Goal: Use online tool/utility: Utilize a website feature to perform a specific function

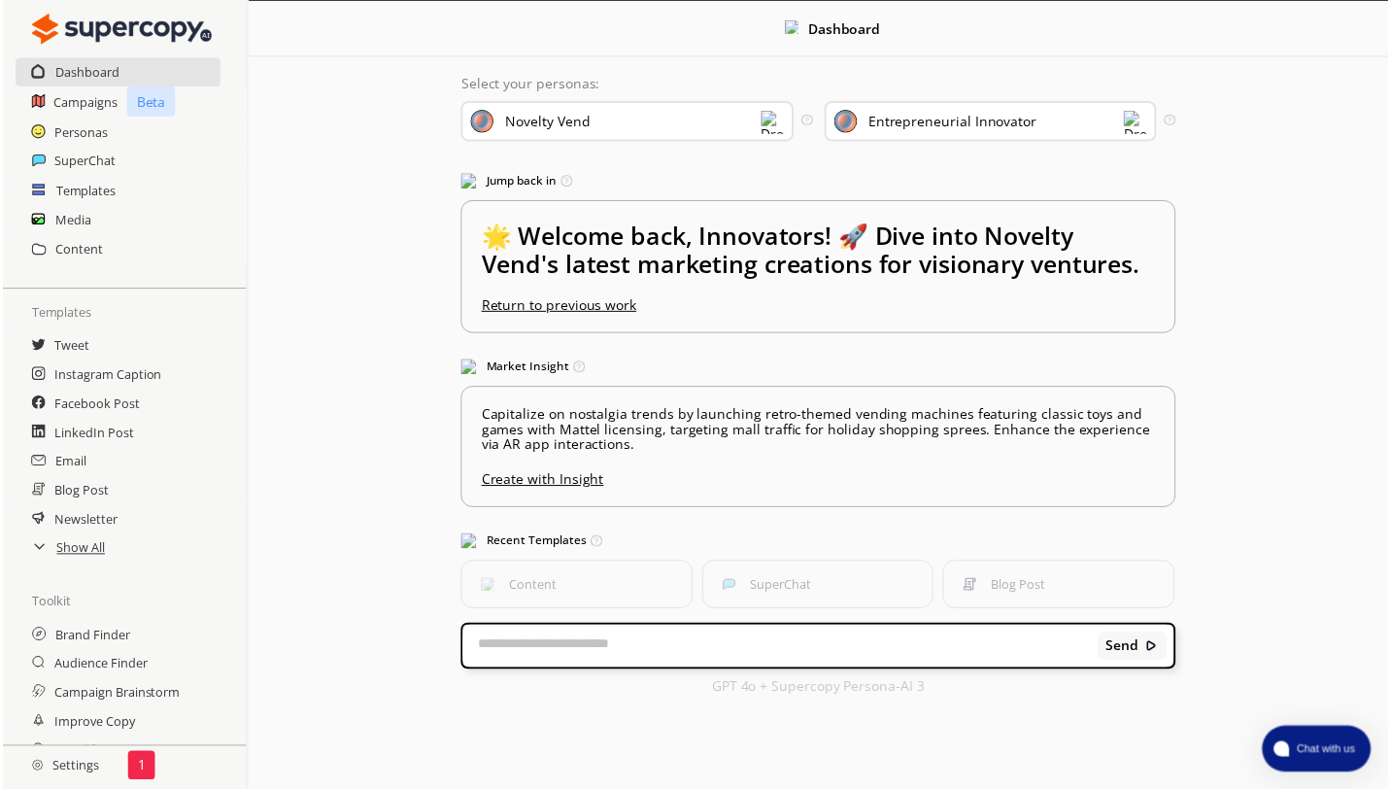
scroll to position [64, 0]
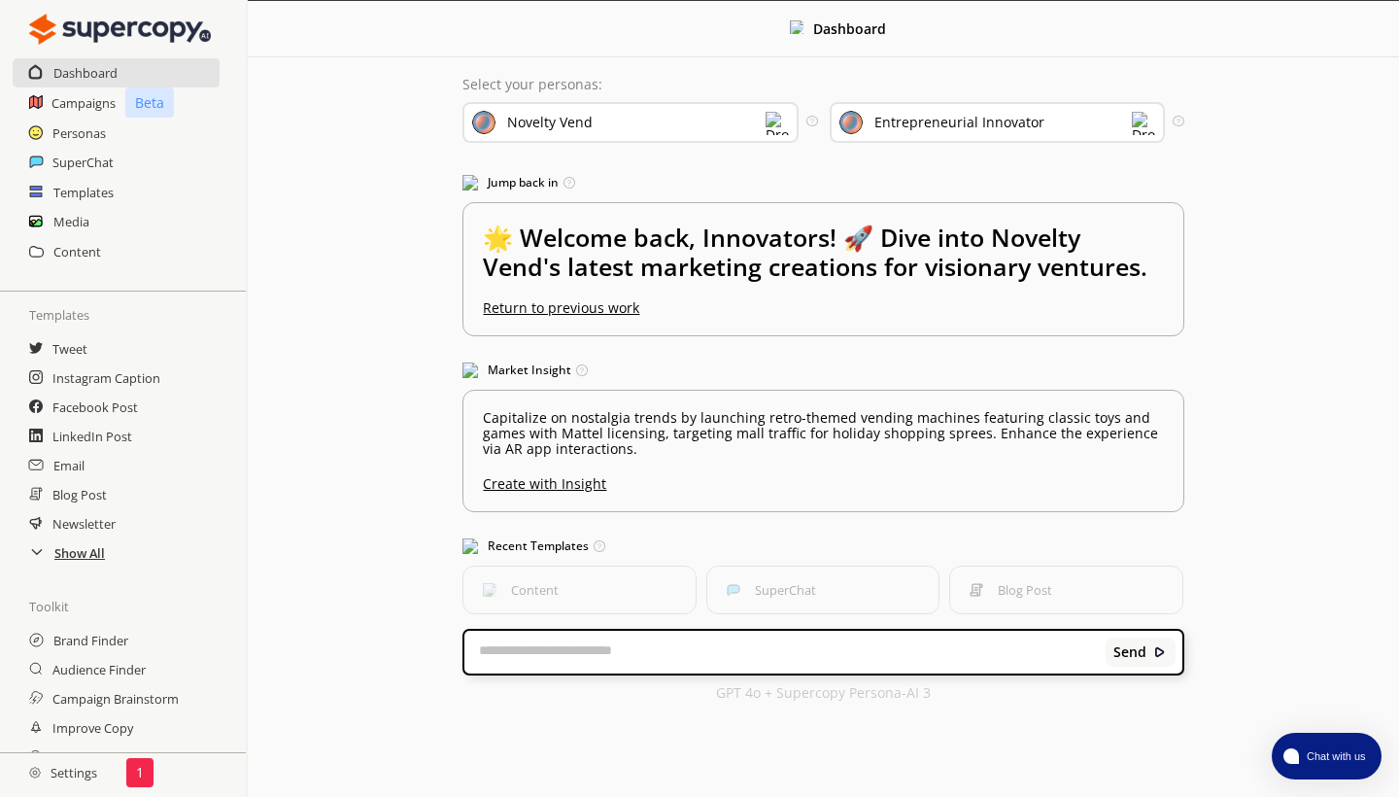
click at [84, 559] on h2 "Show All" at bounding box center [79, 552] width 51 height 29
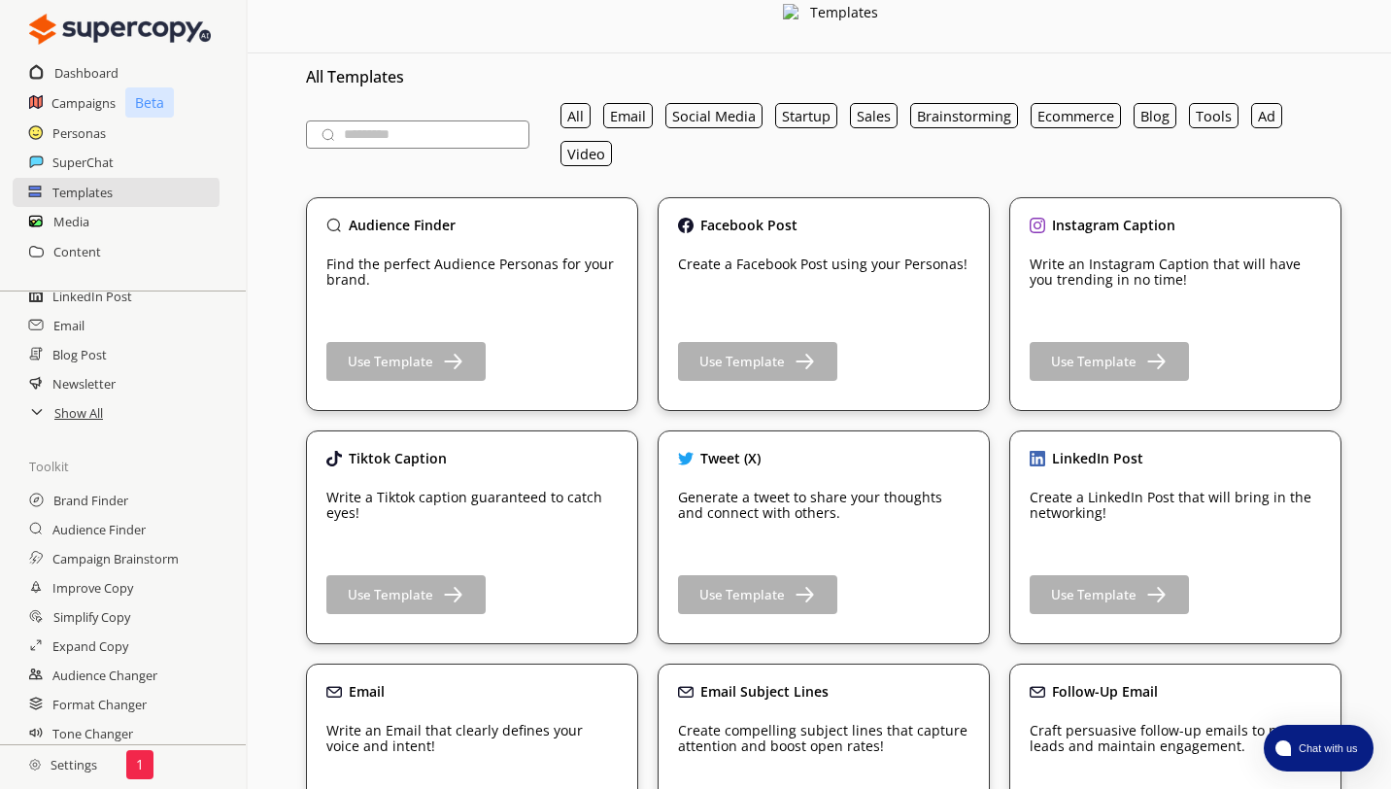
scroll to position [182, 0]
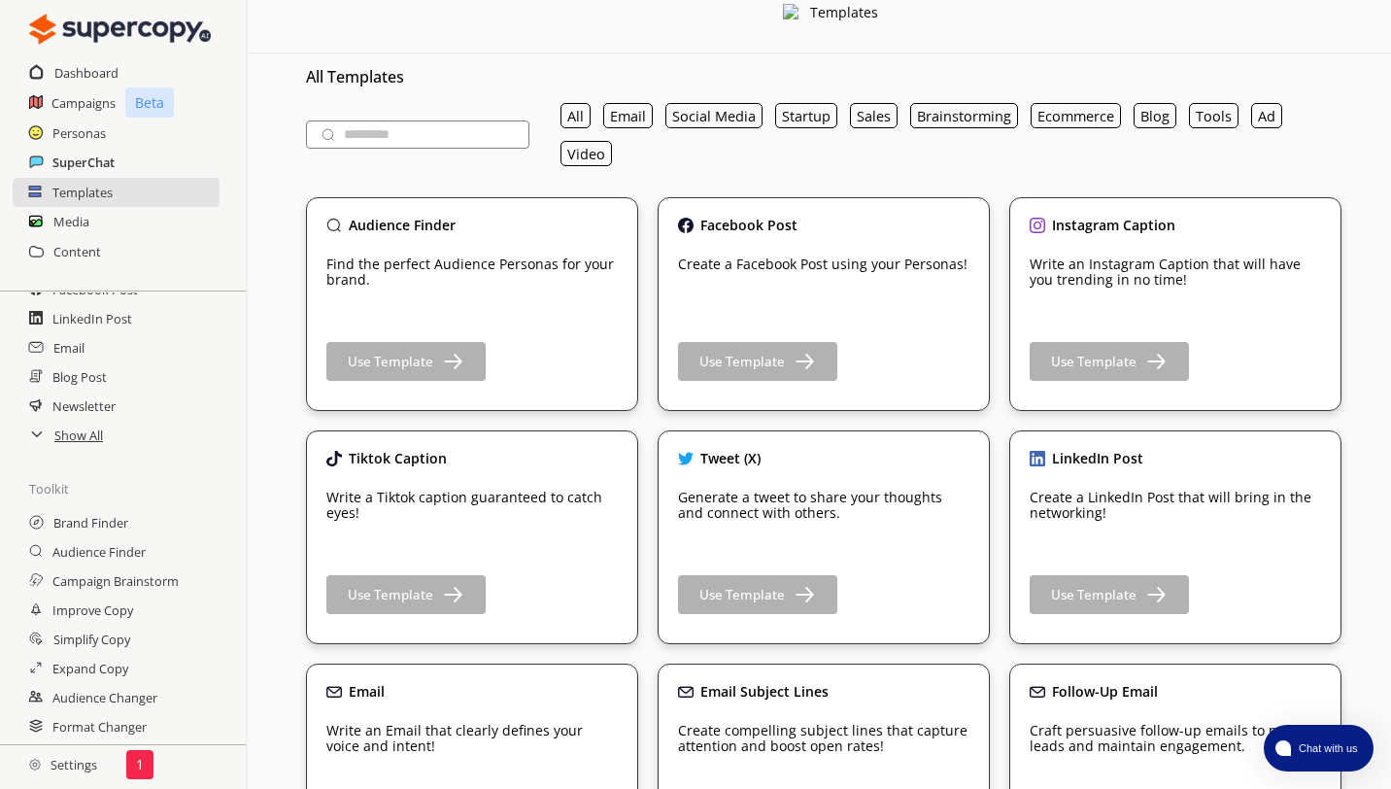
click at [77, 163] on h2 "SuperChat" at bounding box center [83, 162] width 62 height 29
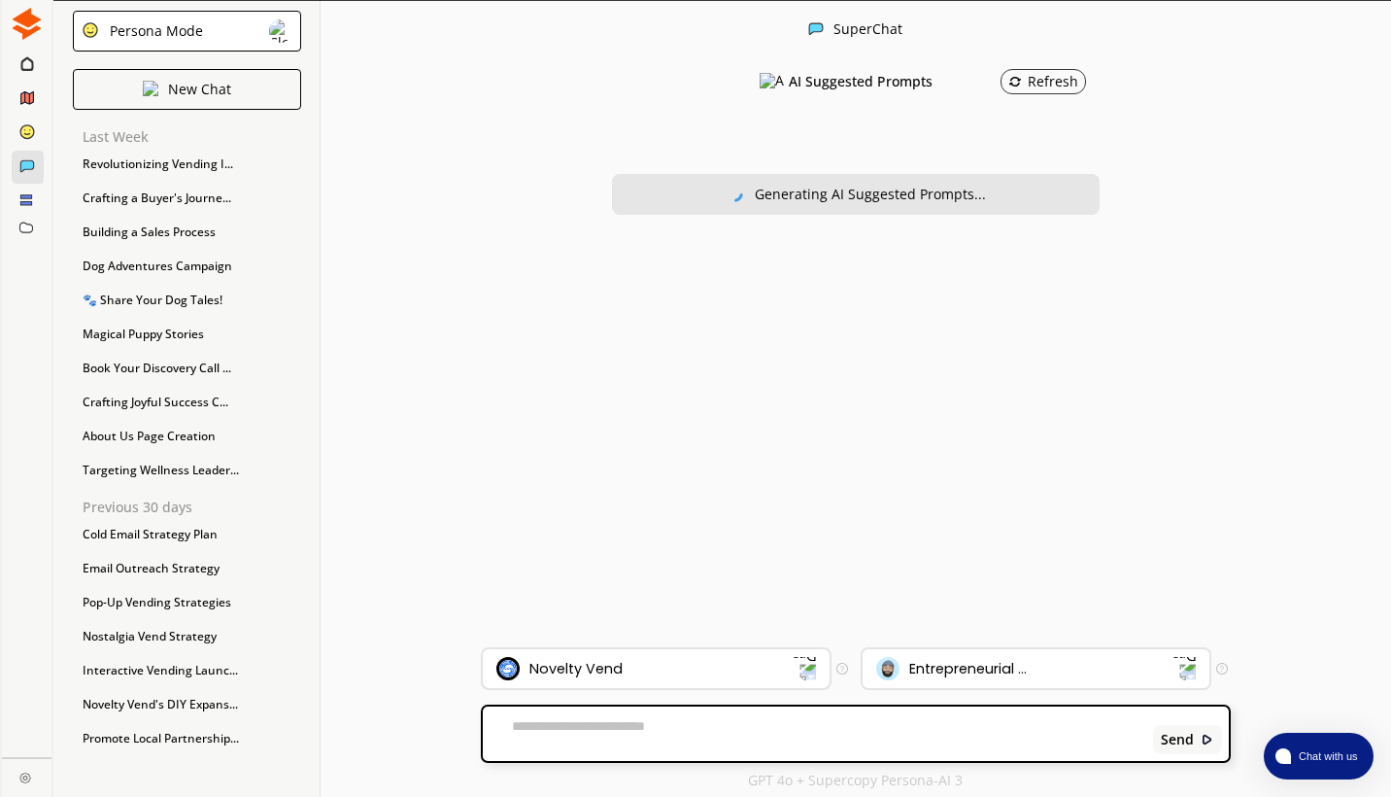
click at [801, 669] on img at bounding box center [804, 668] width 25 height 25
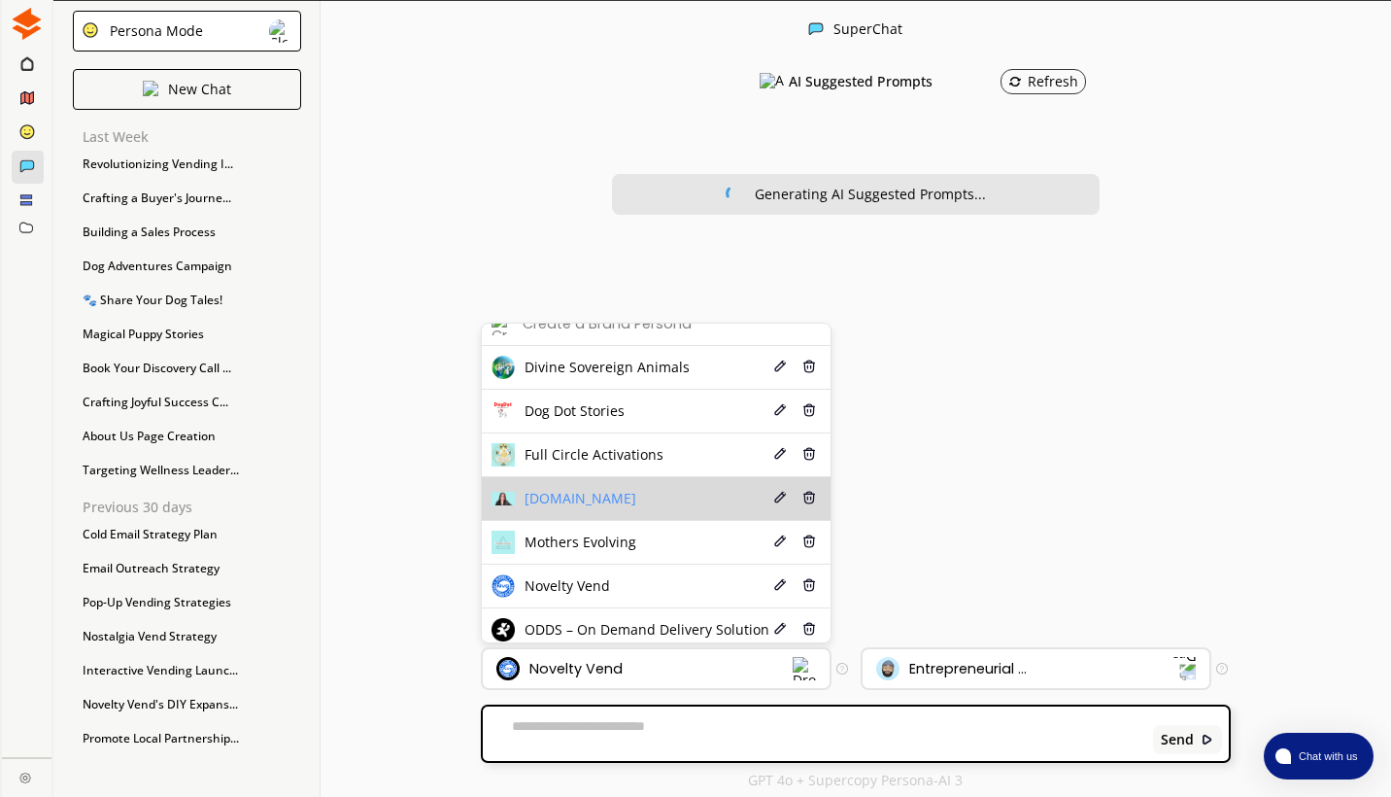
scroll to position [20, 0]
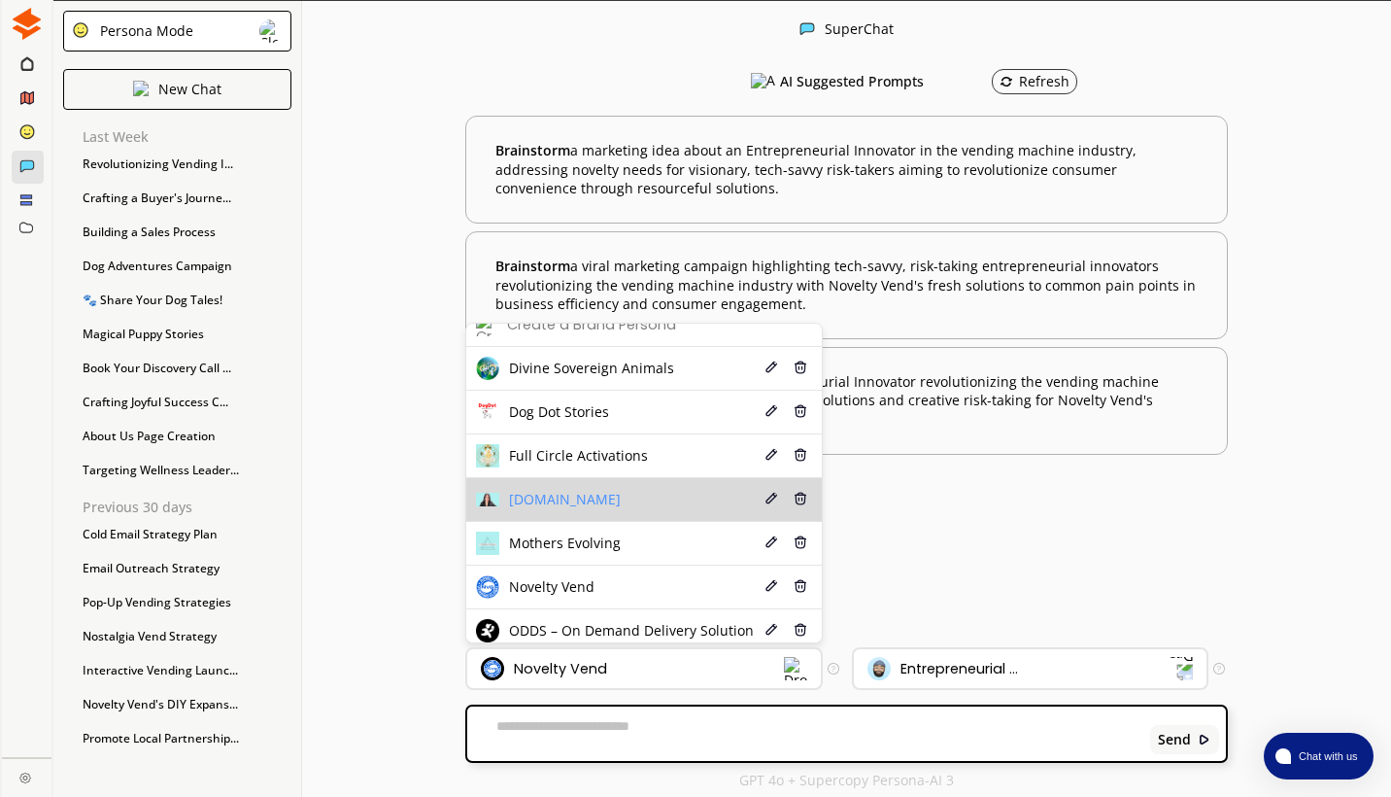
click at [689, 506] on li "[DOMAIN_NAME] Edit Delete" at bounding box center [643, 500] width 355 height 44
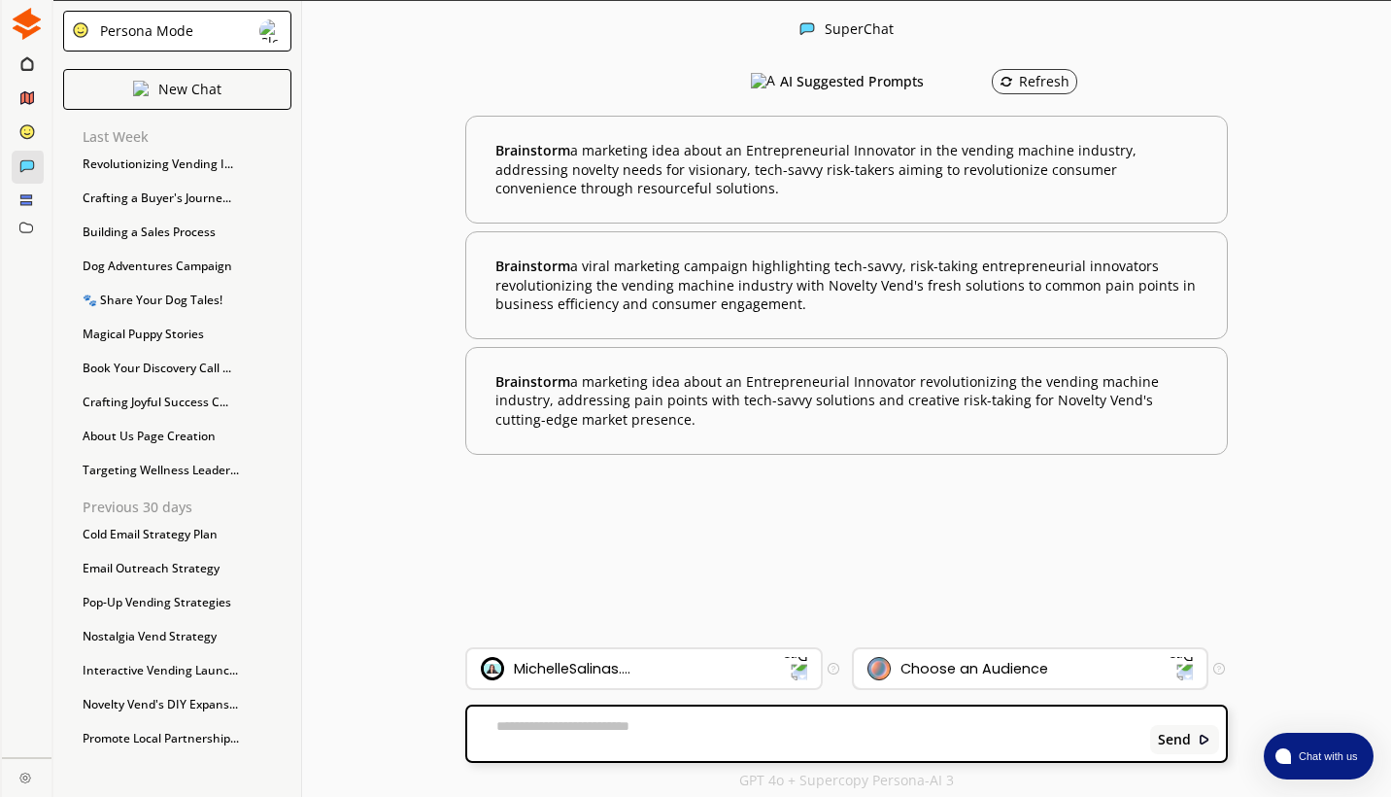
click at [970, 666] on div "Choose an Audience" at bounding box center [975, 669] width 148 height 16
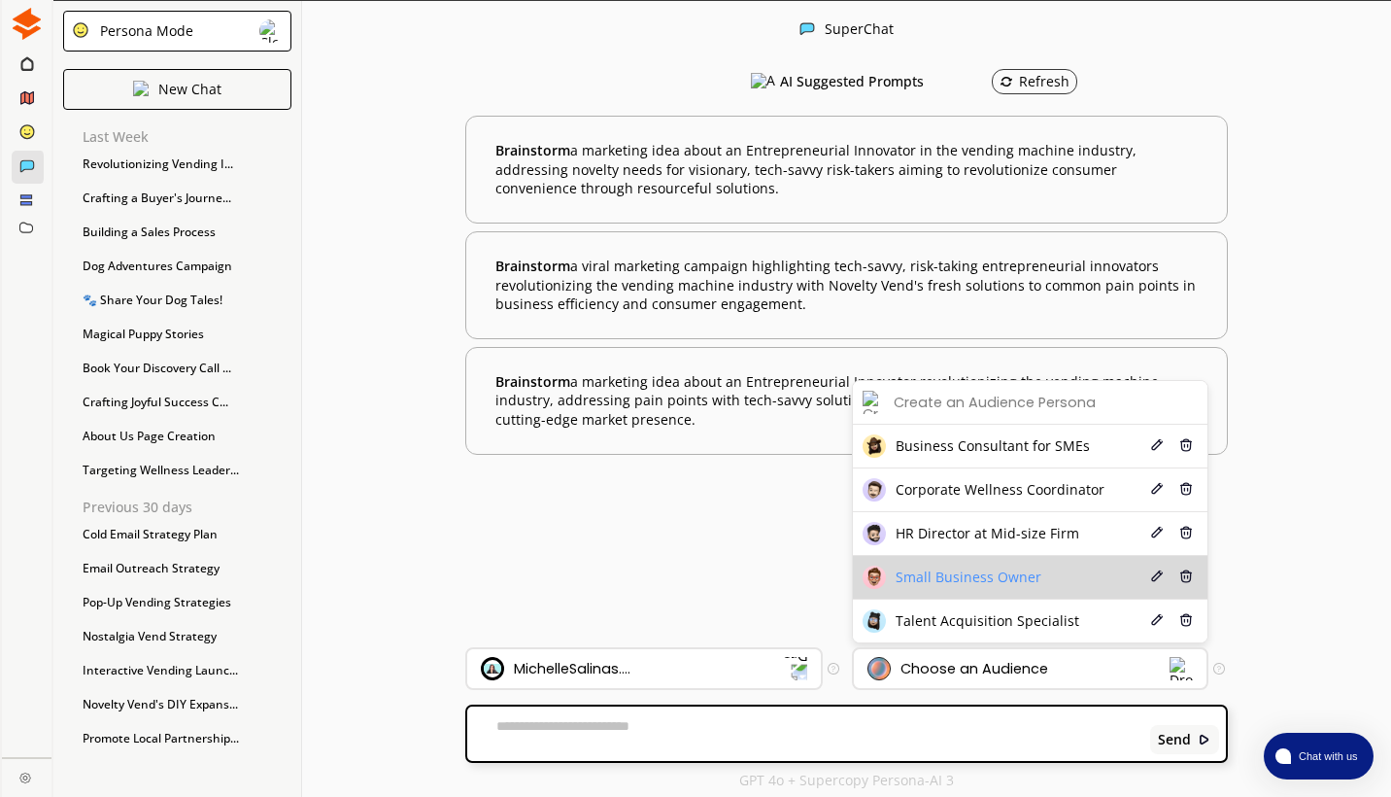
click at [971, 585] on span "Small Business Owner" at bounding box center [969, 577] width 146 height 16
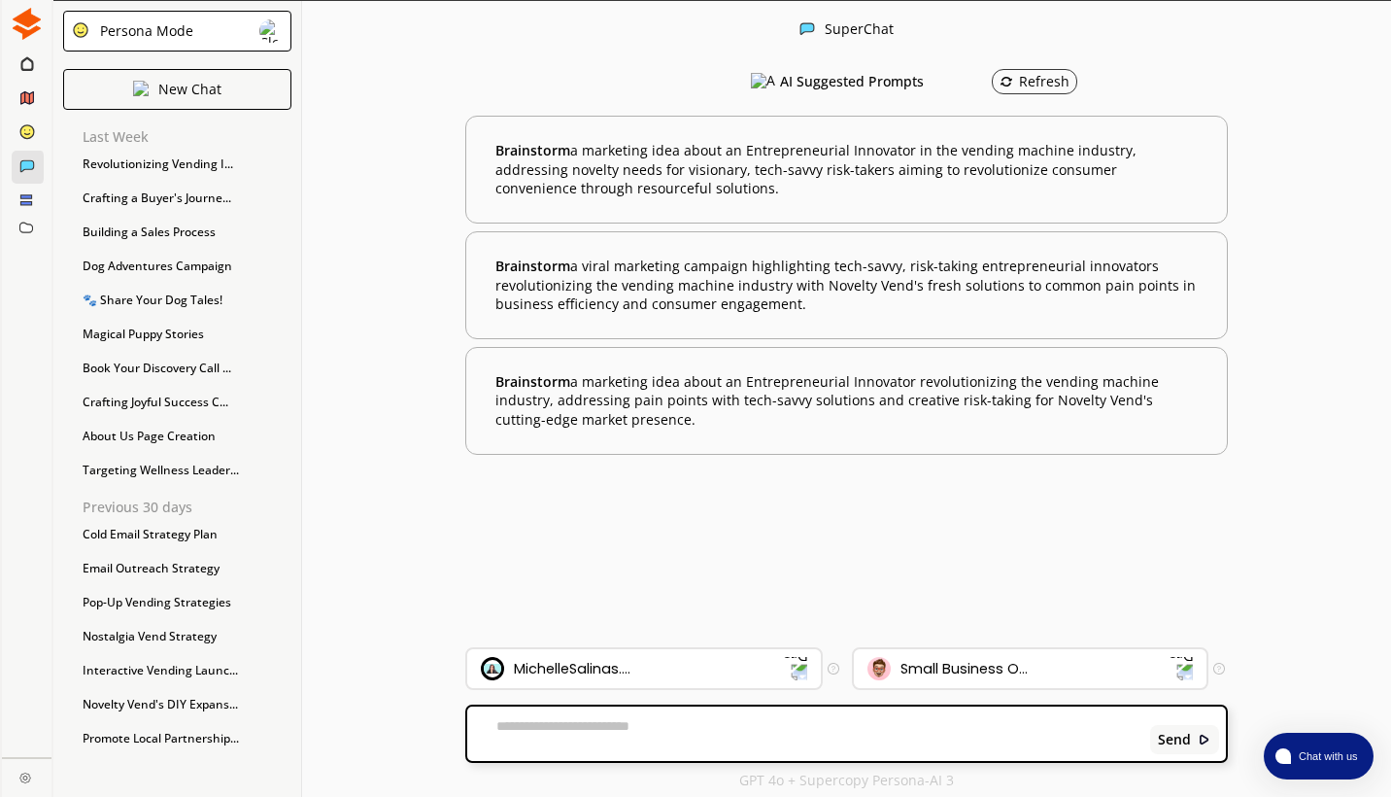
click at [868, 689] on textarea at bounding box center [805, 733] width 676 height 31
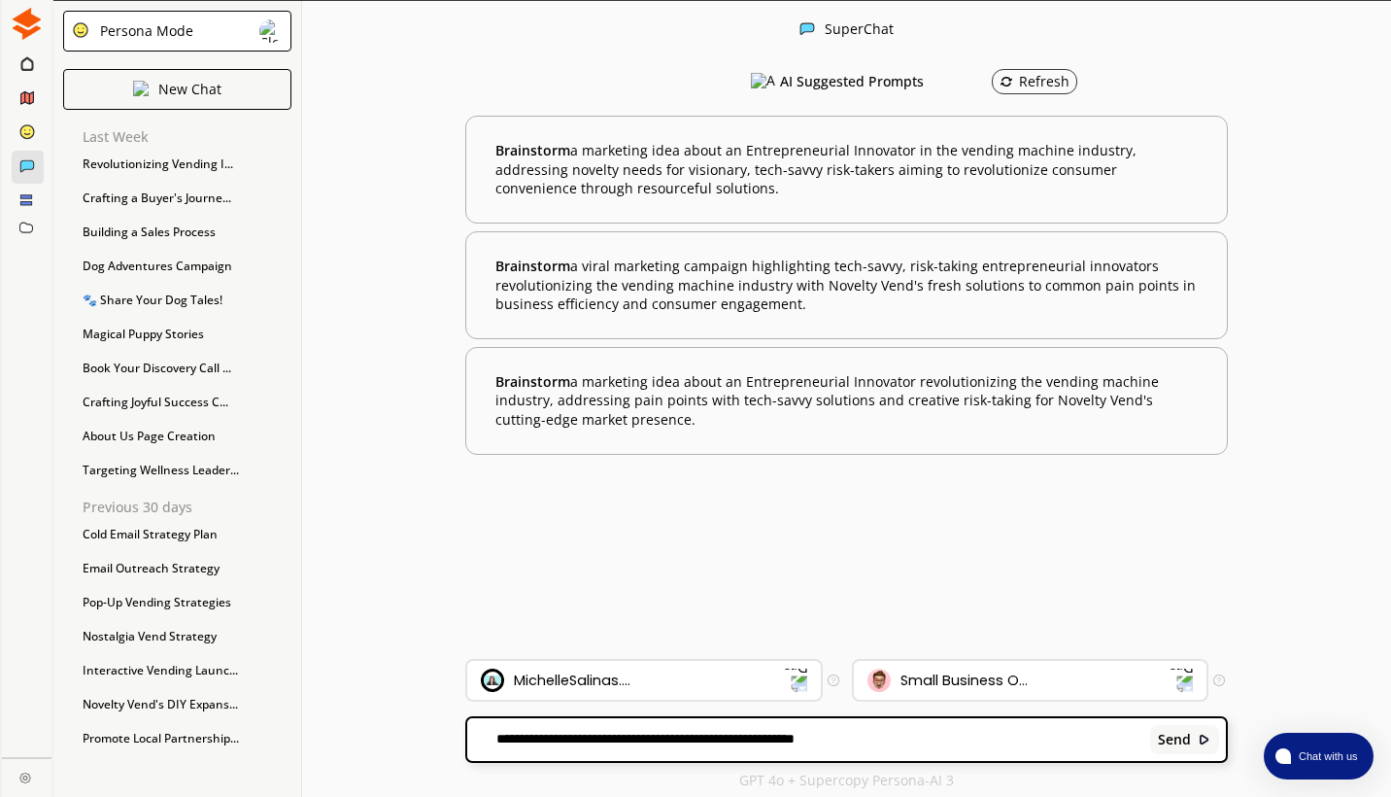
type textarea "**********"
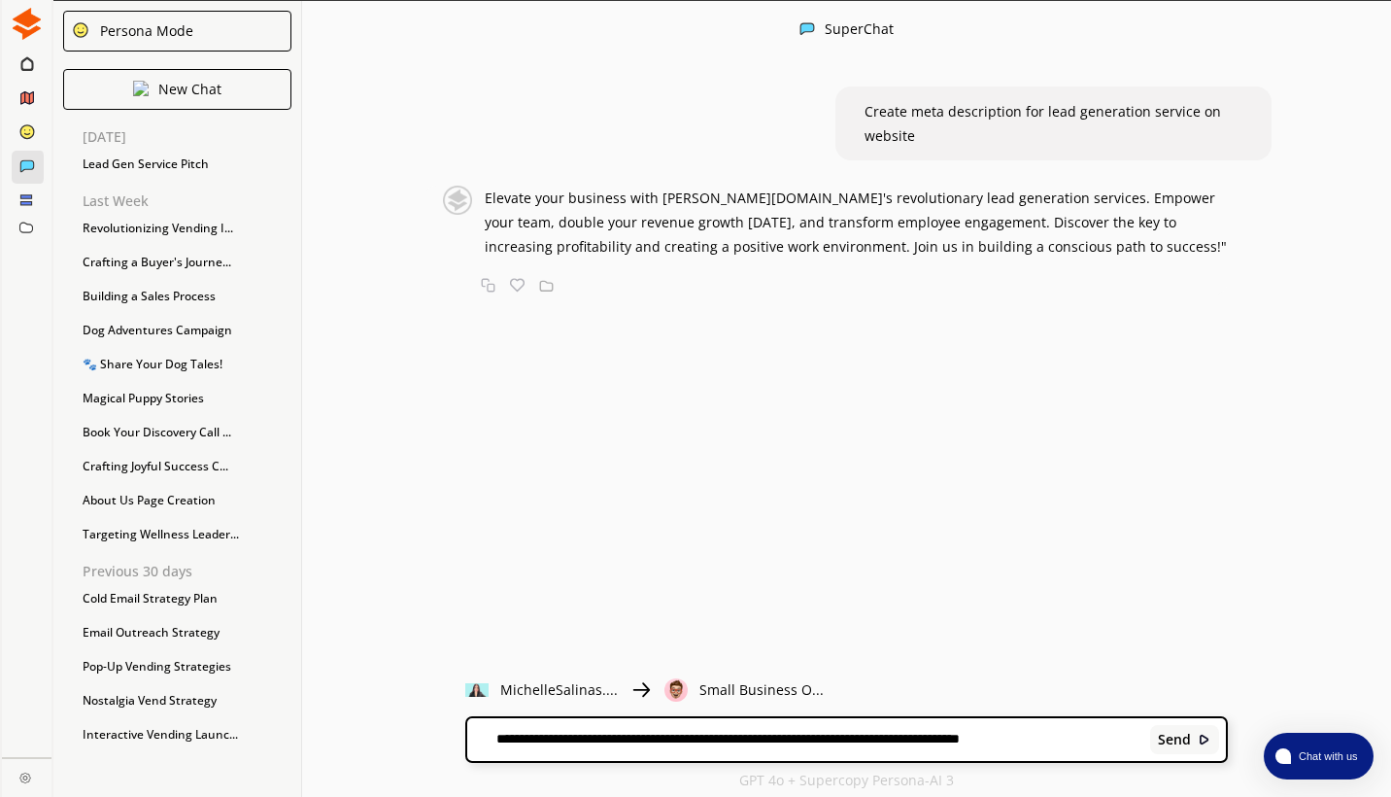
type textarea "**********"
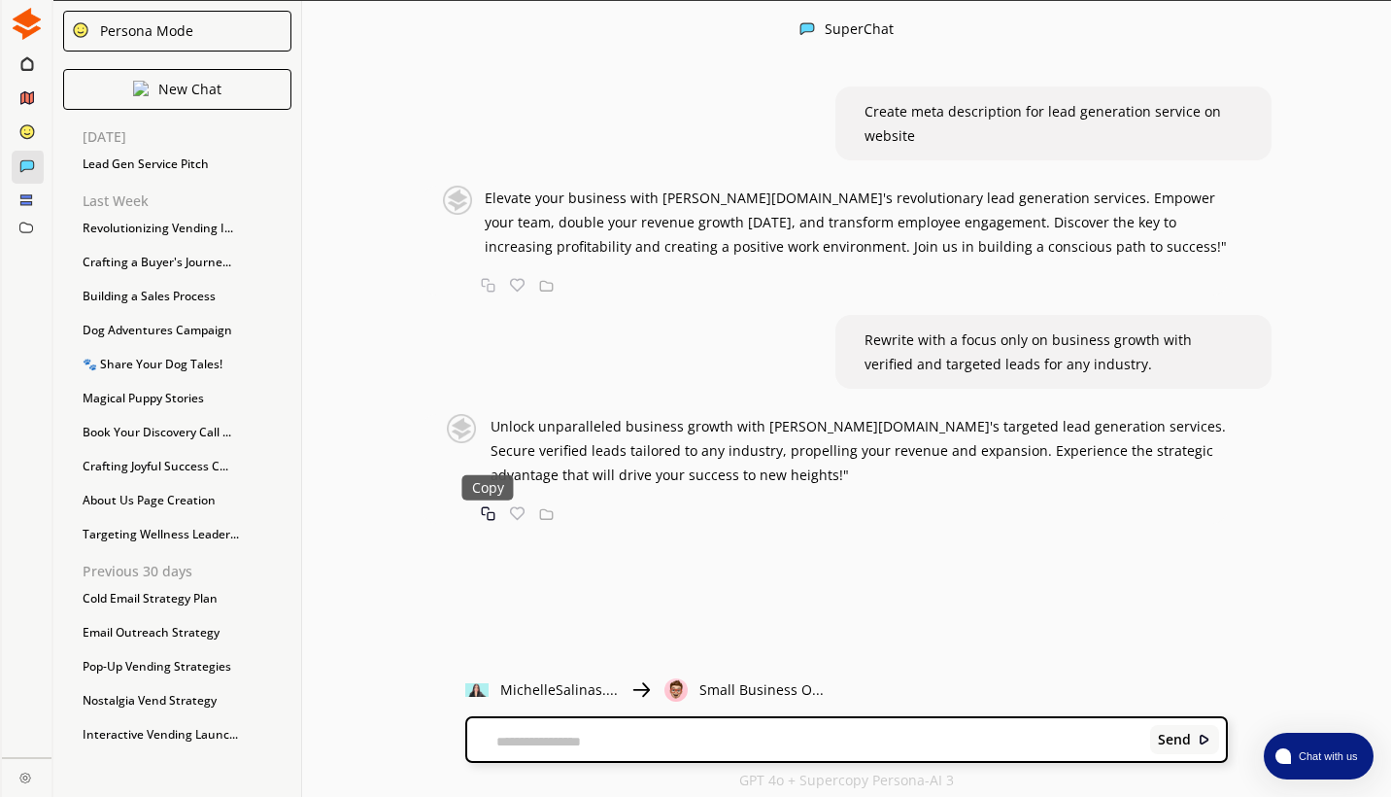
click at [495, 513] on img at bounding box center [488, 513] width 15 height 15
click at [218, 100] on div "New Chat" at bounding box center [177, 89] width 228 height 41
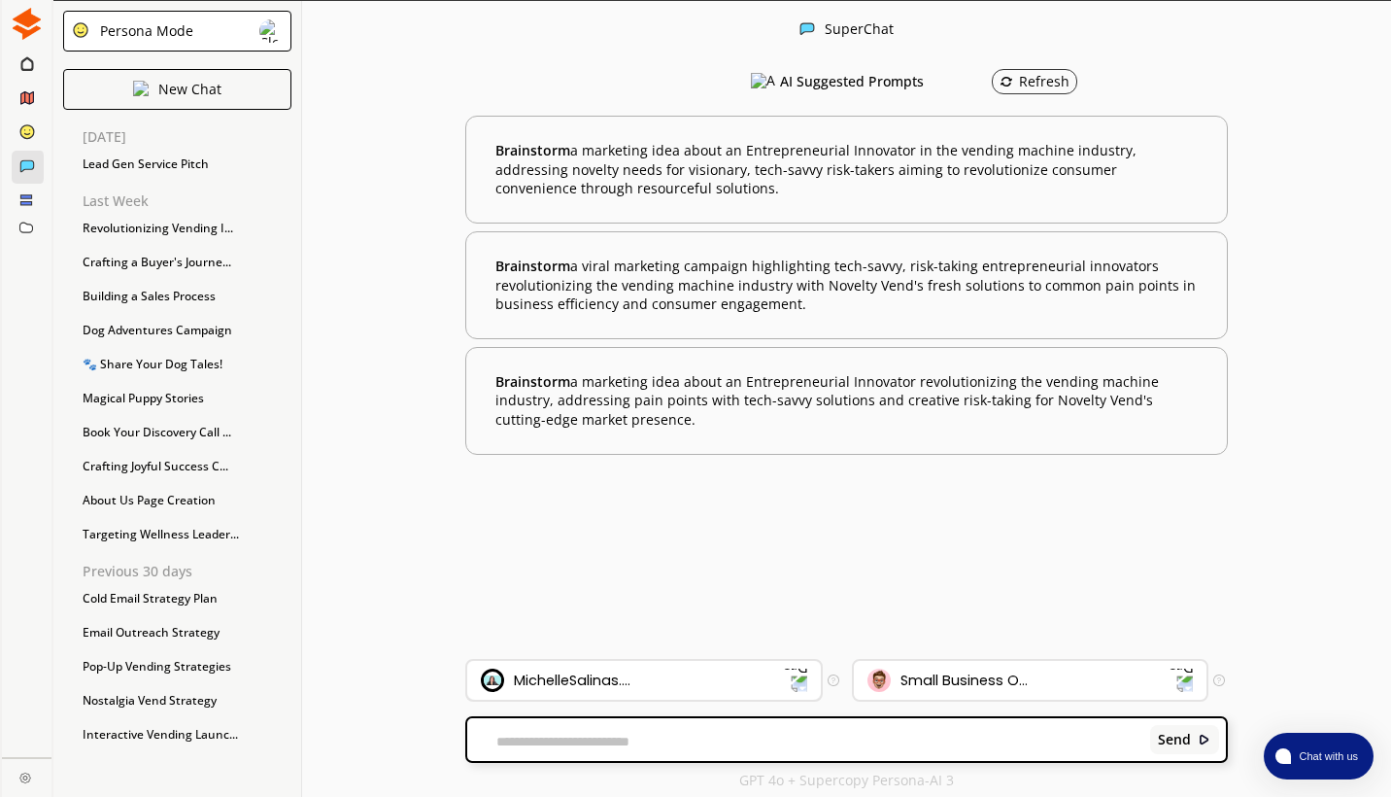
click at [779, 665] on div "MichelleSalinas...." at bounding box center [643, 680] width 353 height 39
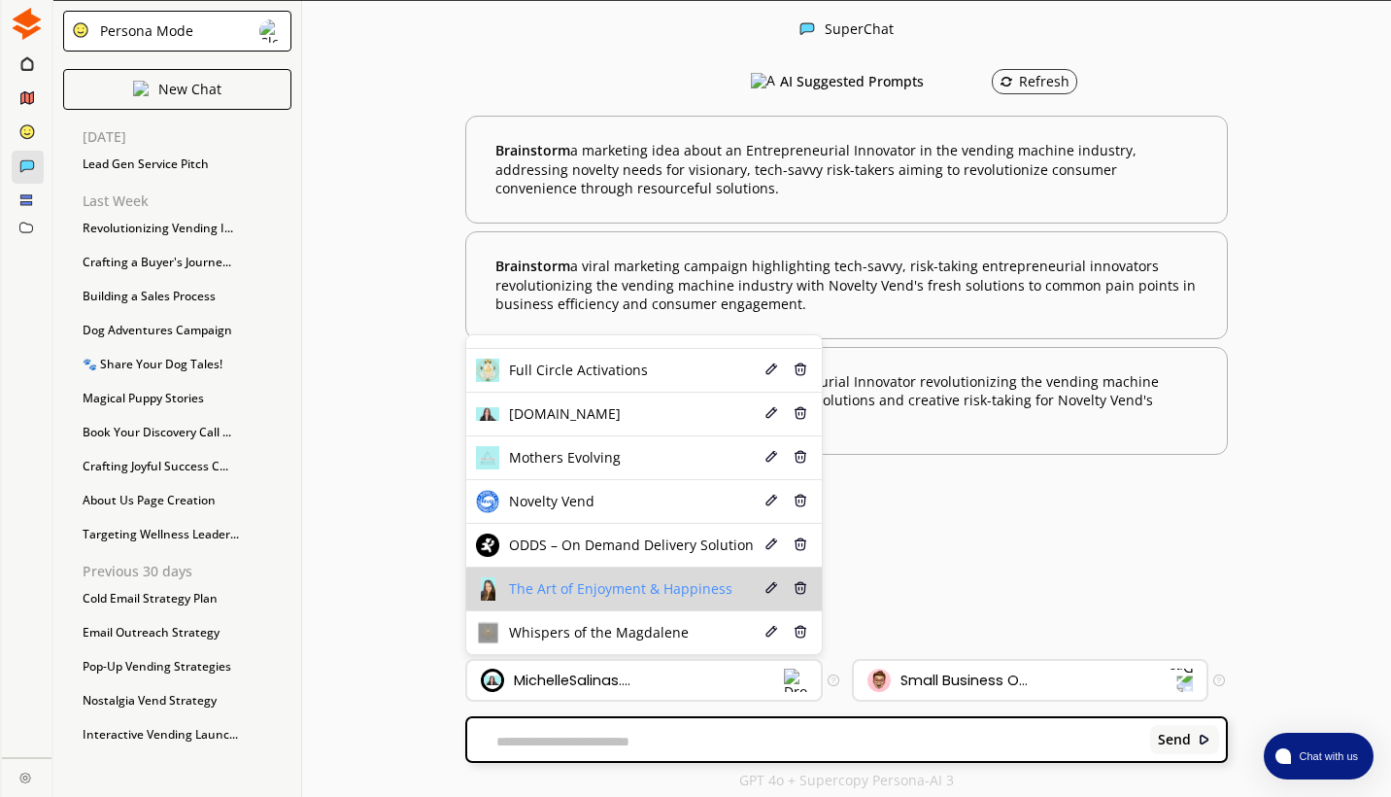
scroll to position [118, 0]
click at [670, 593] on span "The Art of Enjoyment & Happiness" at bounding box center [620, 589] width 223 height 16
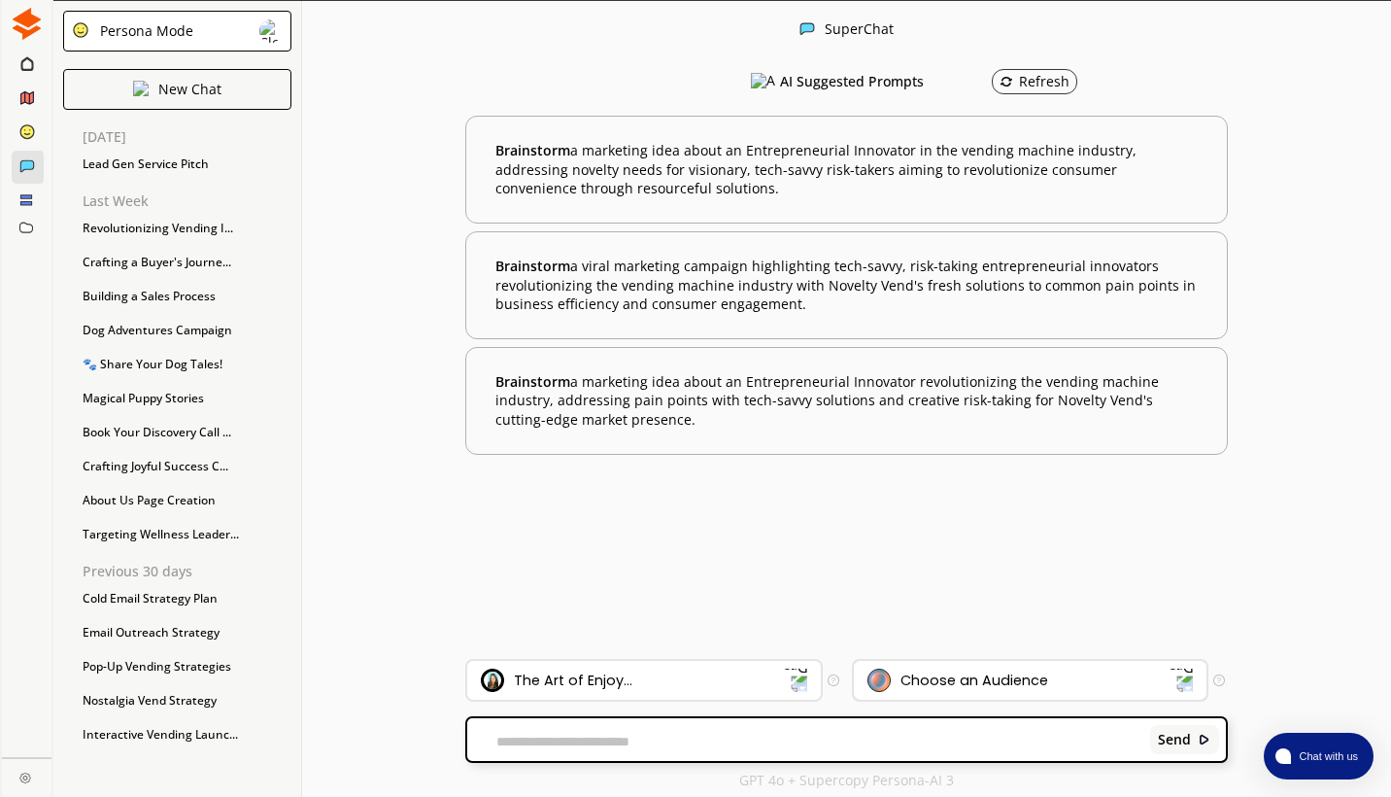
click at [967, 688] on div "Choose an Audience" at bounding box center [975, 680] width 148 height 16
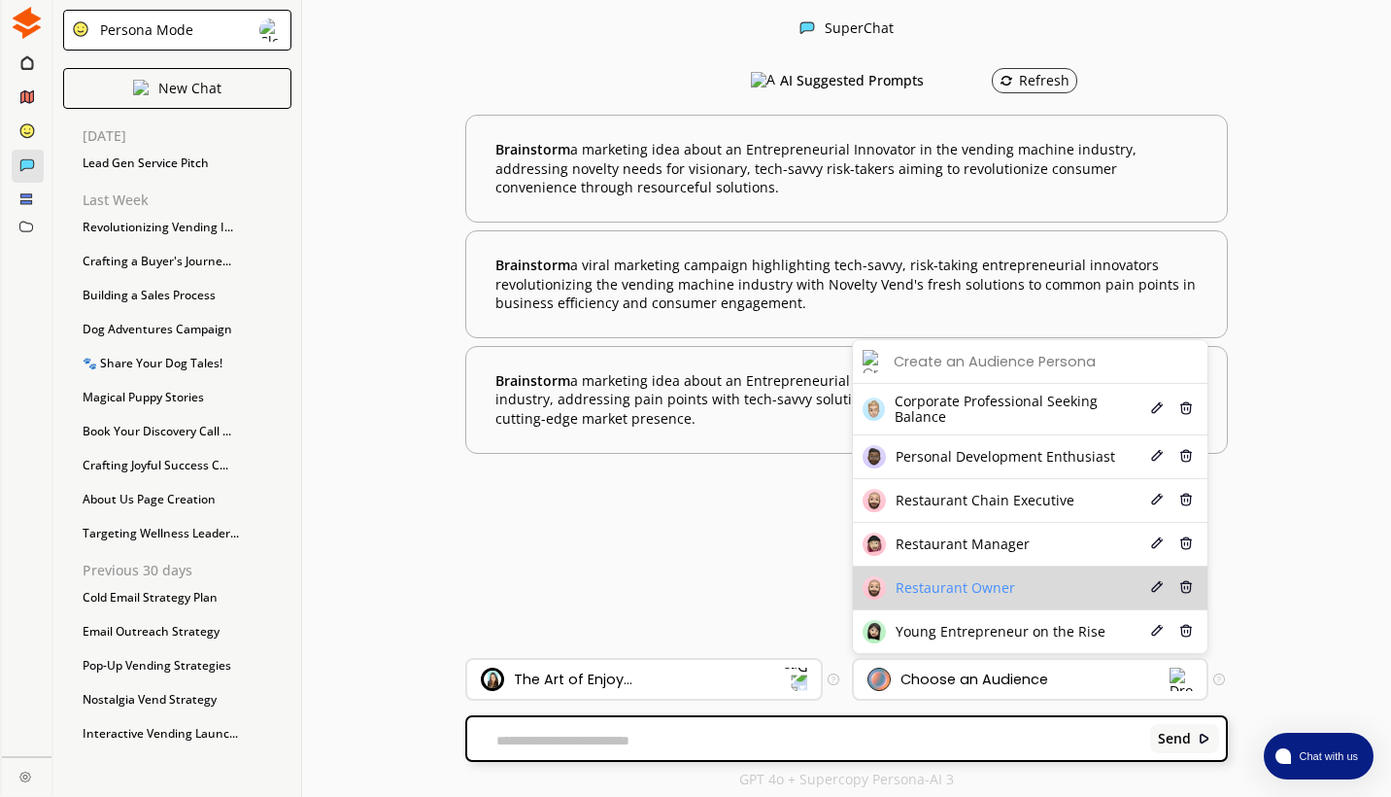
scroll to position [1, 0]
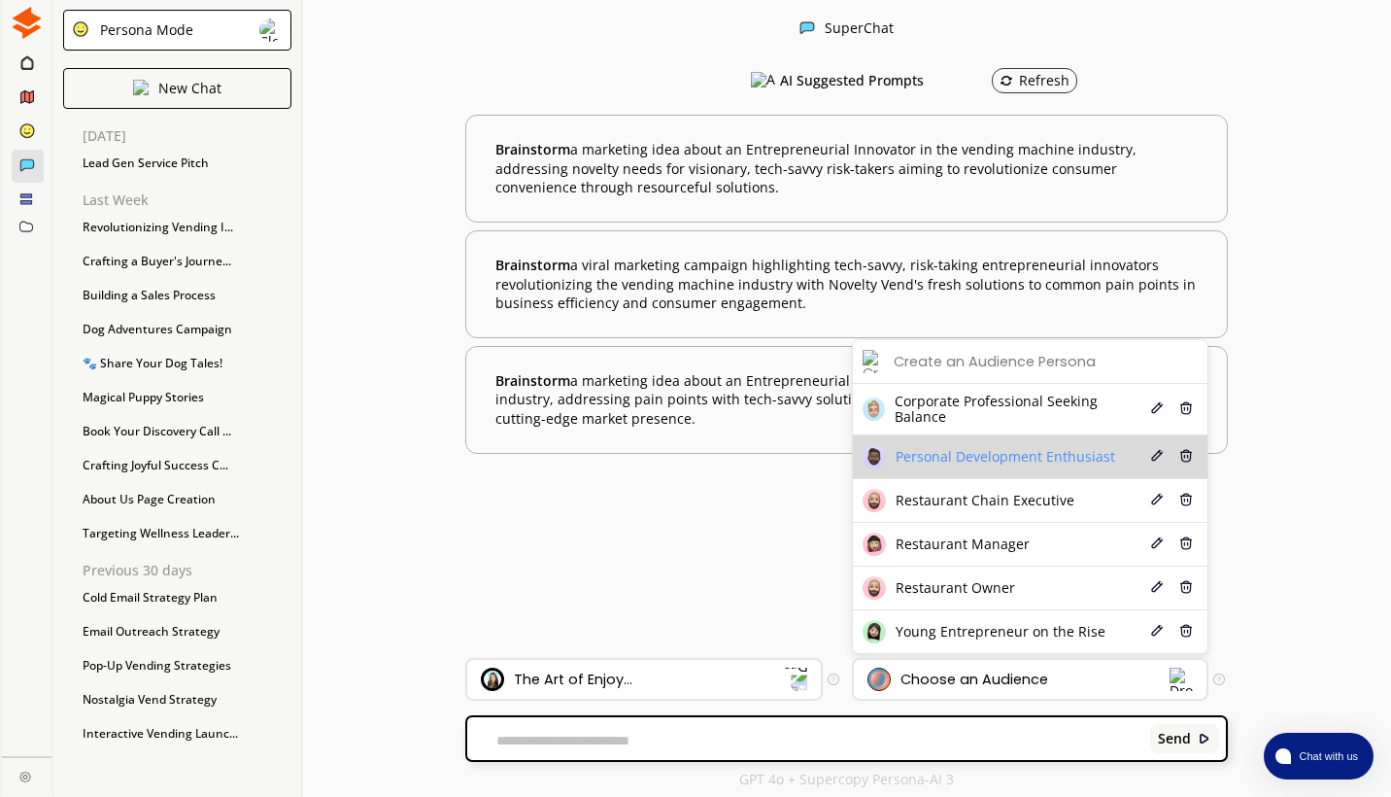
click at [967, 458] on span "Personal Development Enthusiast" at bounding box center [1006, 457] width 220 height 16
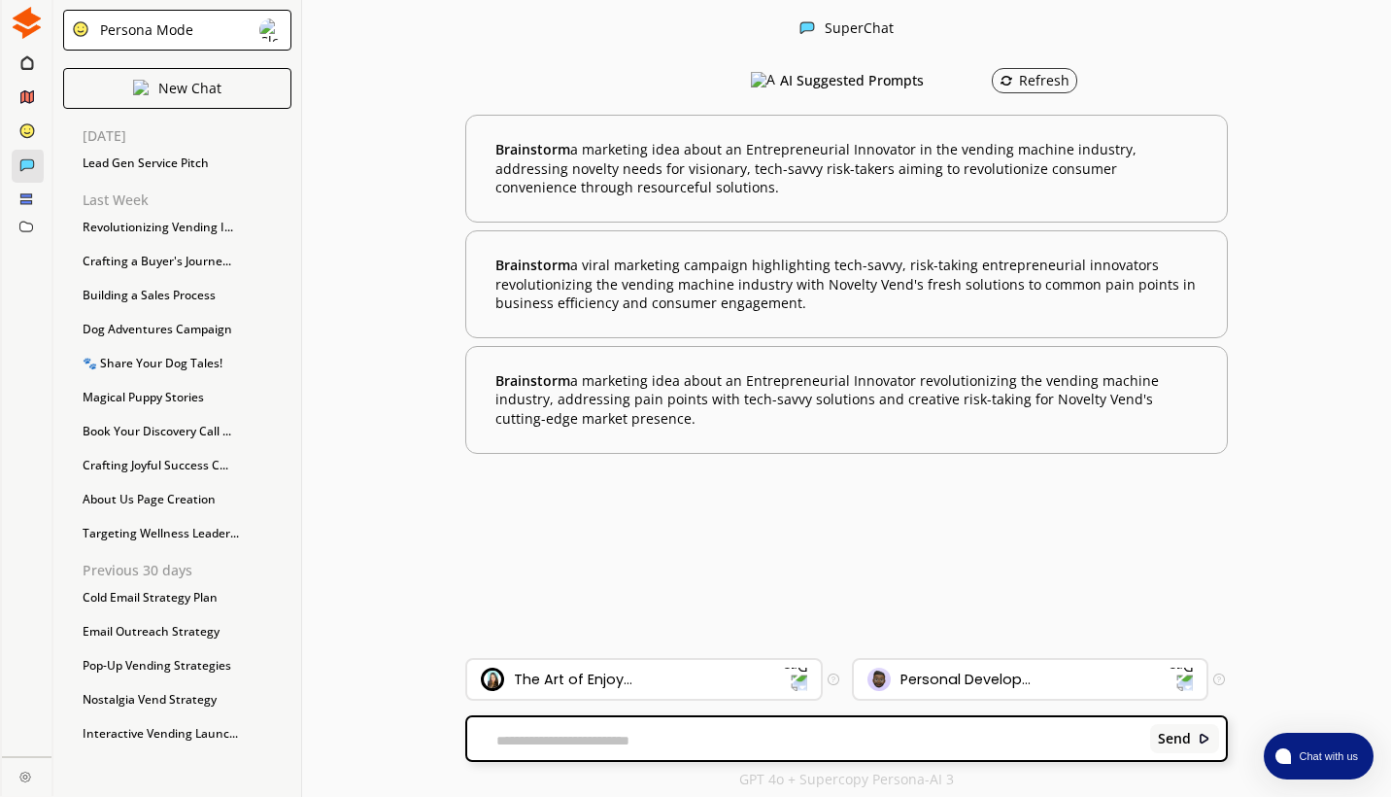
click at [724, 689] on textarea at bounding box center [805, 741] width 676 height 16
type textarea "**********"
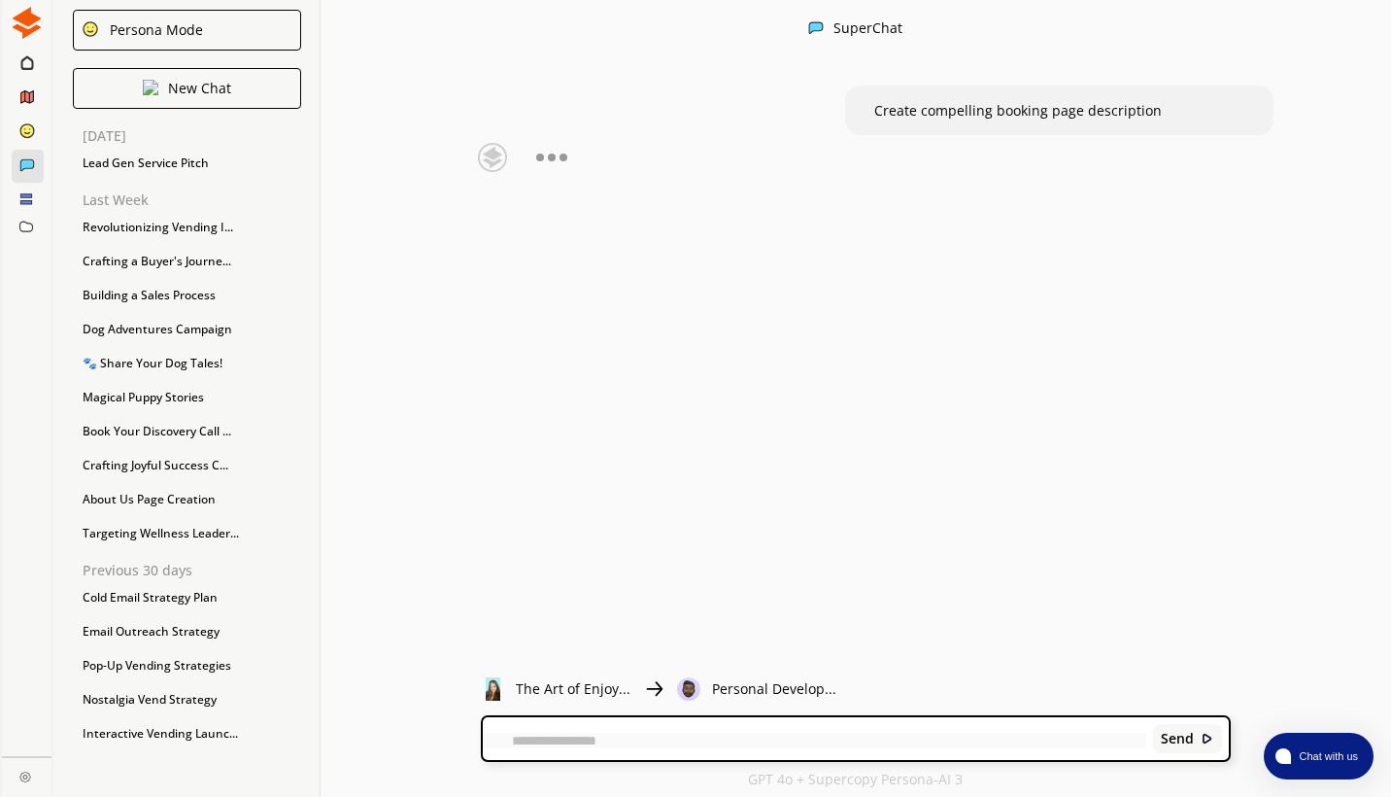
scroll to position [0, 0]
